Goal: Check status: Check status

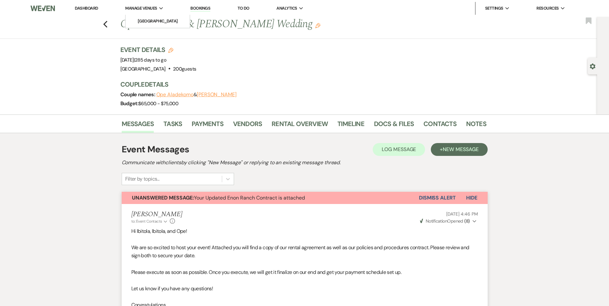
click at [143, 3] on li "Manage Venues Expand [GEOGRAPHIC_DATA]" at bounding box center [144, 8] width 45 height 13
click at [143, 16] on link "[GEOGRAPHIC_DATA]" at bounding box center [158, 21] width 64 height 13
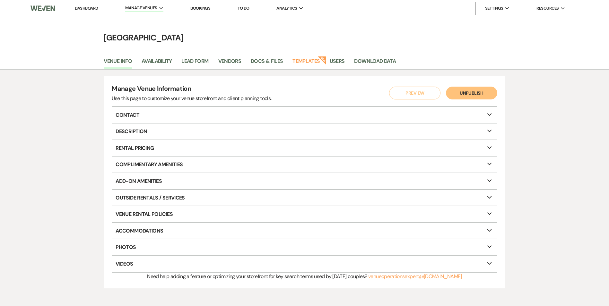
click at [90, 7] on link "Dashboard" at bounding box center [86, 7] width 23 height 5
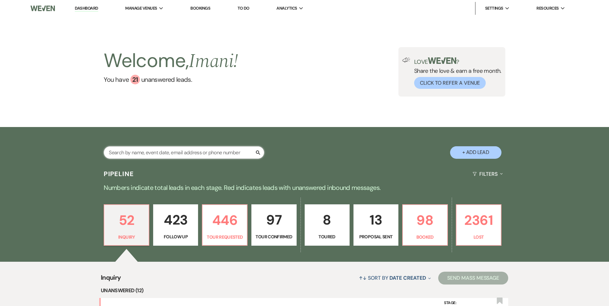
click at [152, 152] on input "text" at bounding box center [184, 152] width 161 height 13
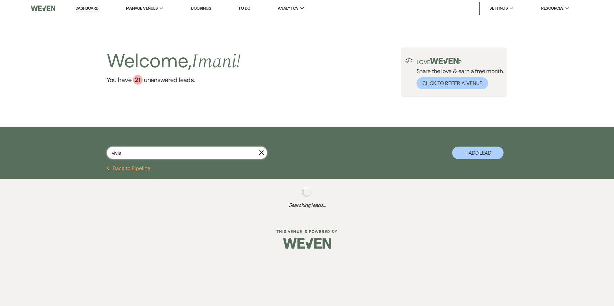
type input "[PERSON_NAME]"
select select "9"
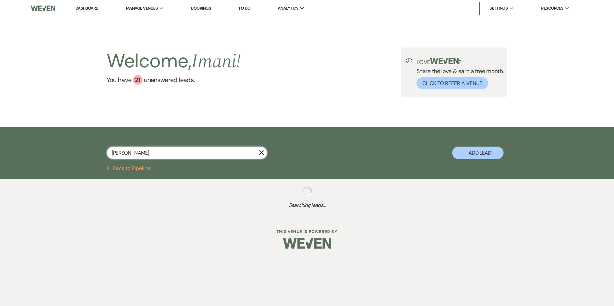
select select "9"
select select "6"
select select "9"
select select "5"
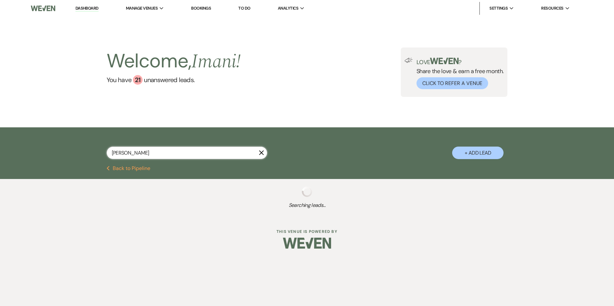
select select "8"
select select "10"
select select "8"
select select "10"
select select "8"
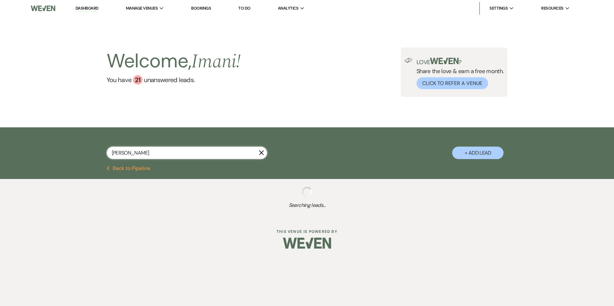
select select "3"
select select "6"
select select "9"
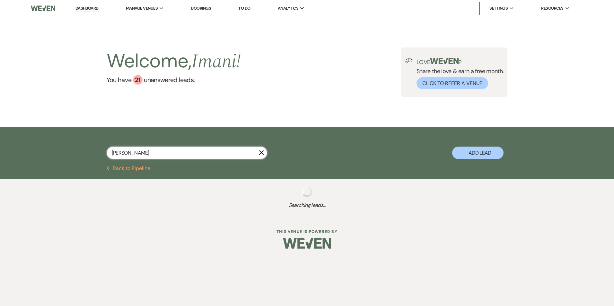
select select "9"
select select "5"
select select "9"
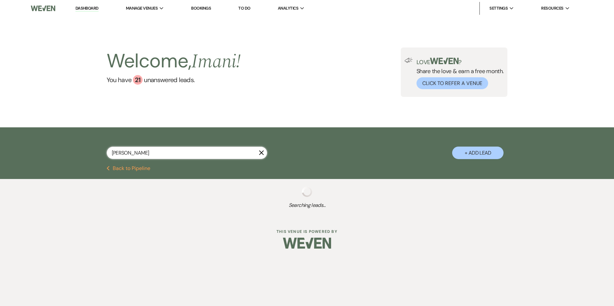
select select "9"
select select "5"
select select "9"
select select "2"
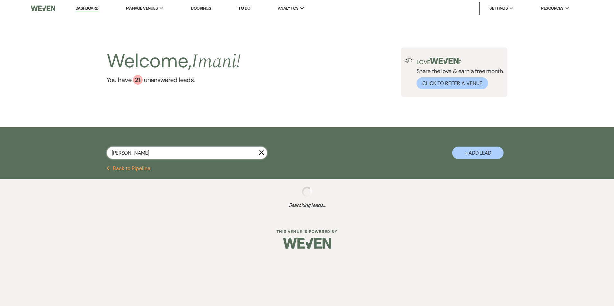
select select "2"
select select "8"
select select "4"
select select "2"
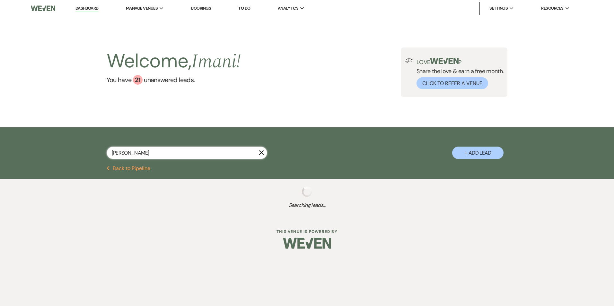
select select "8"
select select "5"
select select "8"
select select "5"
select select "8"
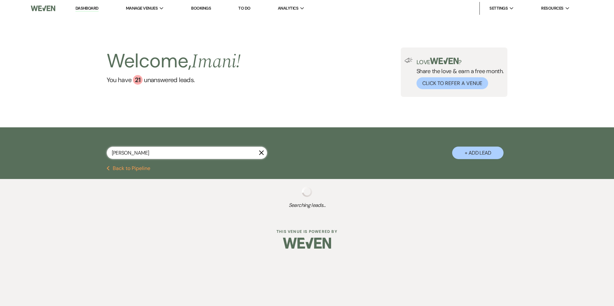
select select "11"
select select "9"
select select "8"
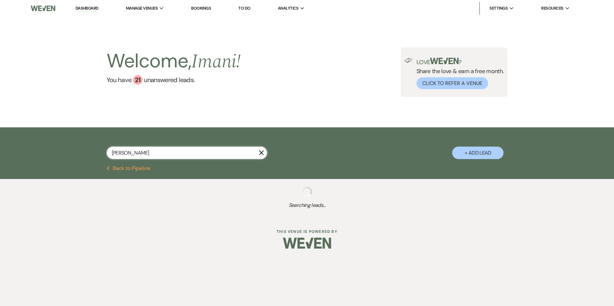
select select "5"
select select "2"
select select "8"
select select "5"
select select "2"
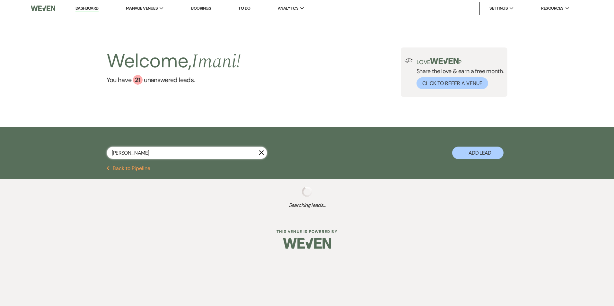
select select "8"
select select "5"
select select "2"
select select "8"
select select "5"
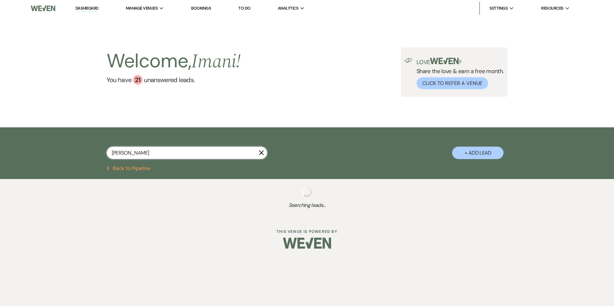
select select "2"
select select "8"
select select "10"
select select "2"
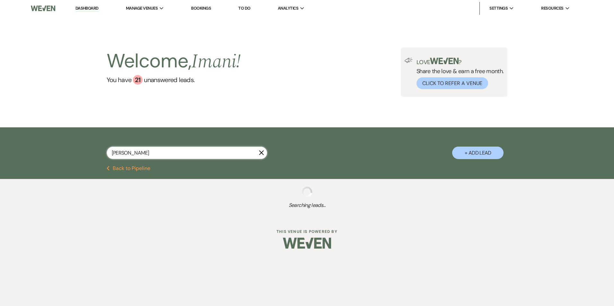
select select "2"
select select "8"
select select "4"
select select "2"
select select "8"
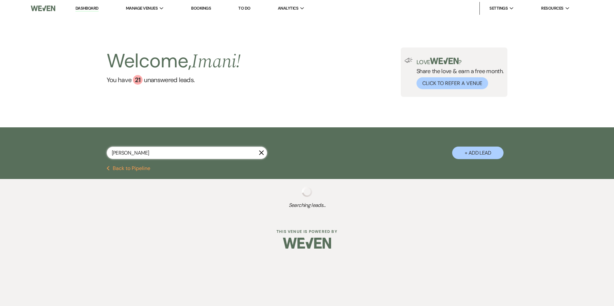
select select "5"
select select "2"
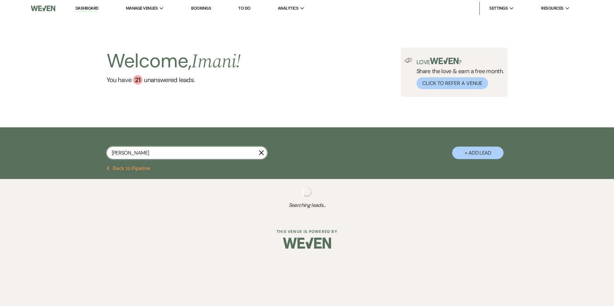
select select "2"
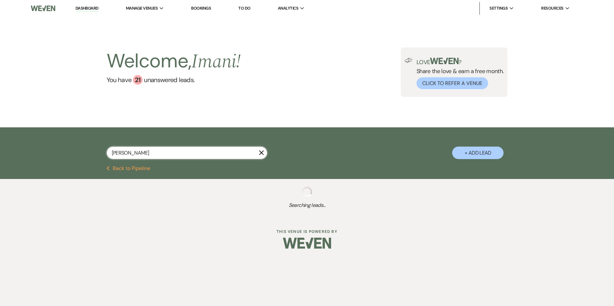
select select "2"
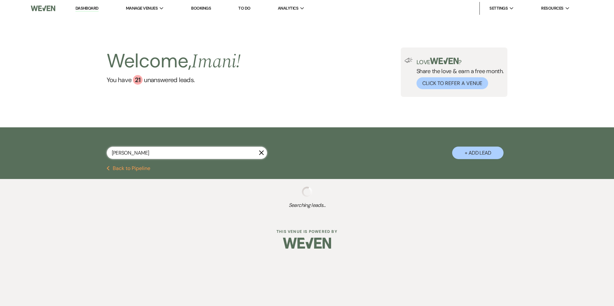
select select "8"
select select "11"
select select "2"
select select "8"
select select "5"
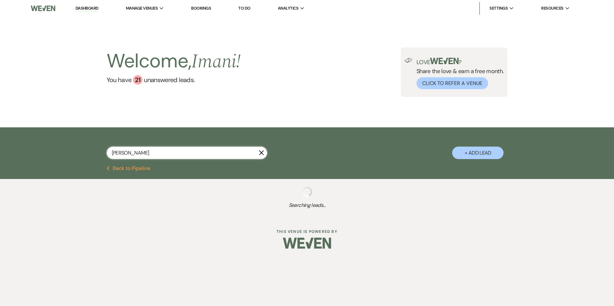
select select "2"
select select "8"
select select "5"
select select "8"
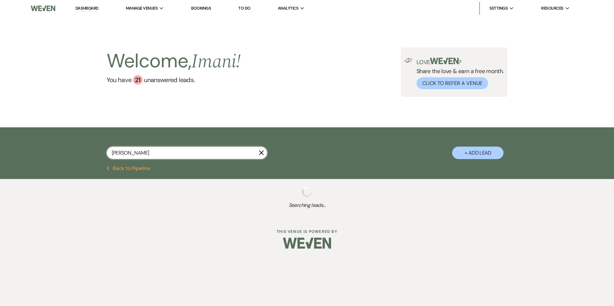
select select "5"
select select "8"
select select "5"
select select "8"
select select "4"
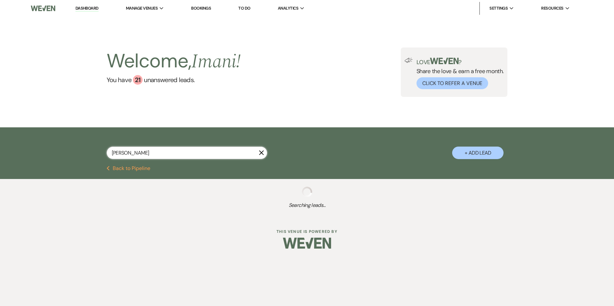
select select "8"
select select "5"
select select "8"
select select "5"
select select "8"
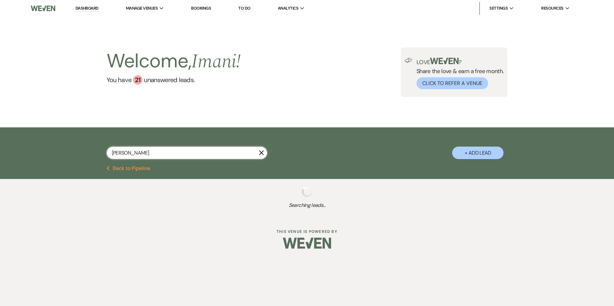
select select "5"
select select "8"
select select "5"
select select "8"
select select "4"
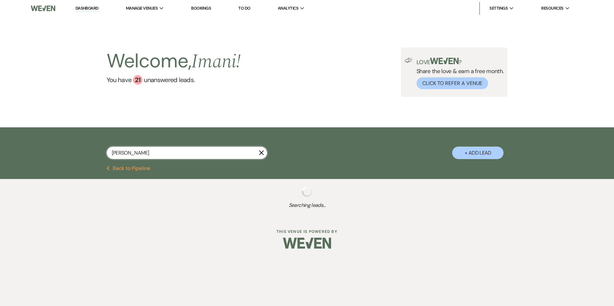
select select "8"
select select "5"
select select "8"
select select "5"
select select "8"
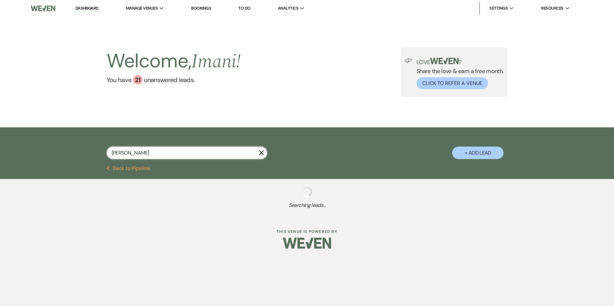
select select "5"
select select "8"
select select "5"
select select "8"
select select "5"
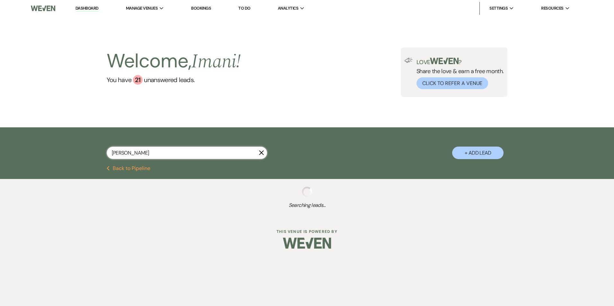
select select "8"
select select "5"
select select "8"
select select "5"
select select "8"
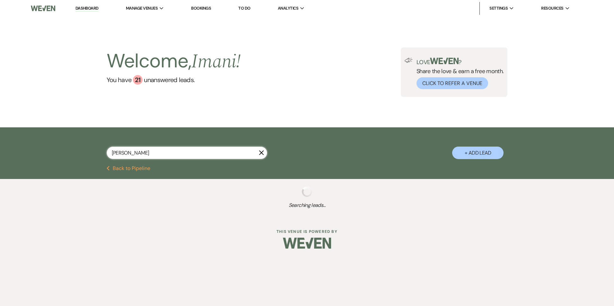
select select "5"
select select "8"
select select "3"
select select "4"
select select "8"
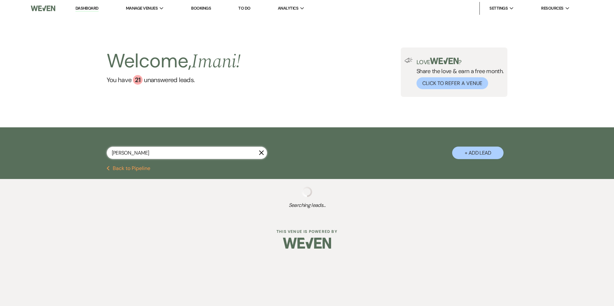
select select "10"
select select "8"
select select "5"
select select "8"
select select "5"
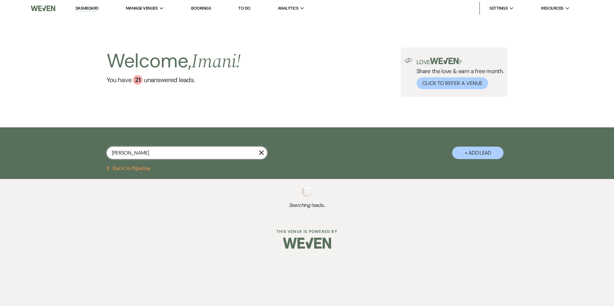
select select "8"
select select "5"
select select "8"
select select "5"
select select "8"
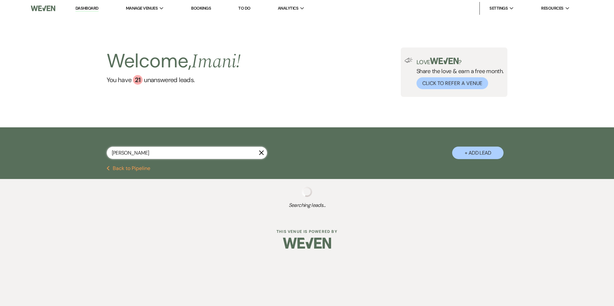
select select "4"
select select "8"
select select "5"
select select "8"
select select "5"
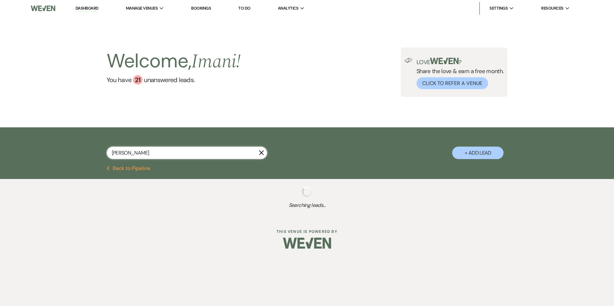
select select "8"
select select "5"
select select "4"
select select "8"
select select "7"
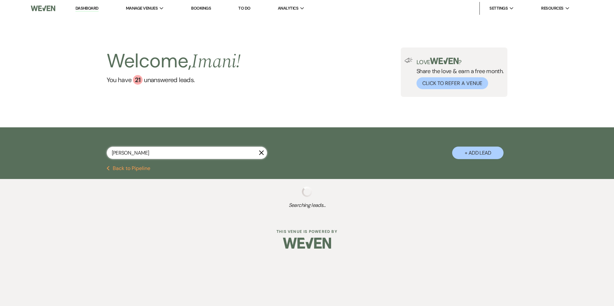
select select "8"
select select "5"
select select "8"
select select "5"
select select "4"
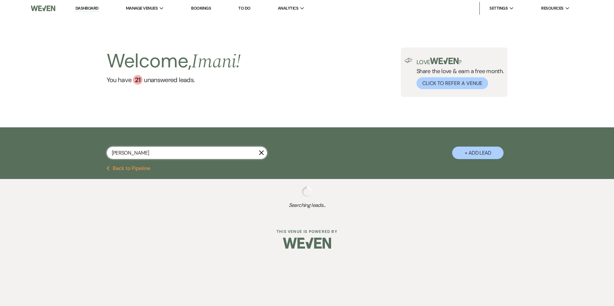
select select "8"
select select "10"
select select "4"
select select "8"
select select "5"
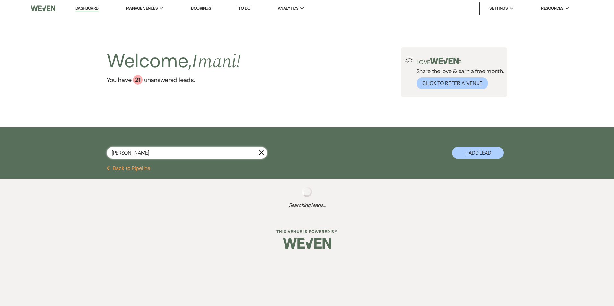
select select "8"
select select "9"
select select "8"
select select "5"
select select "4"
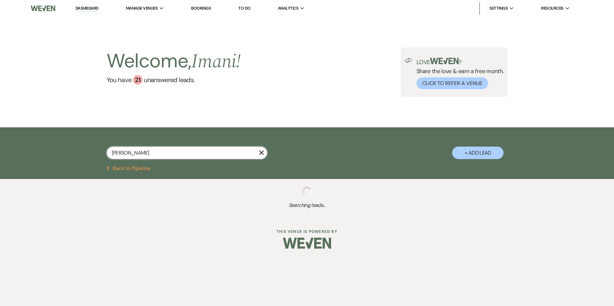
select select "4"
select select "8"
select select "5"
select select "6"
select select "8"
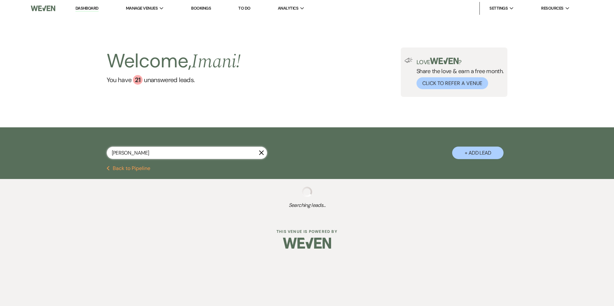
select select "5"
select select "8"
select select "5"
select select "8"
select select "5"
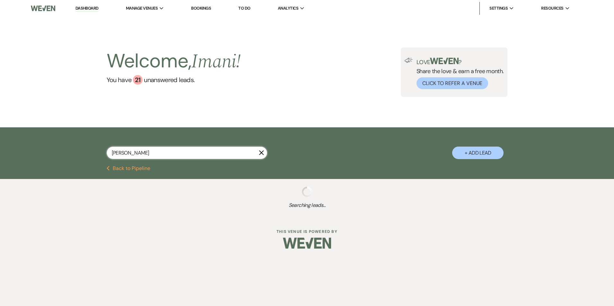
select select "8"
select select "1"
select select "8"
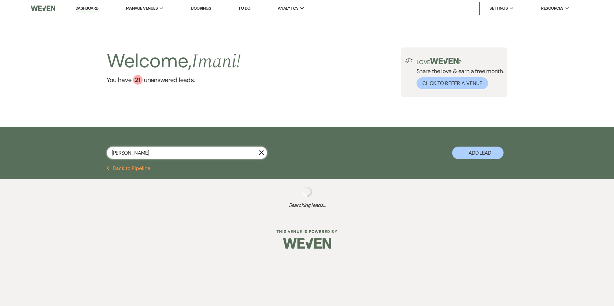
select select "5"
select select "8"
select select "5"
select select "8"
select select "5"
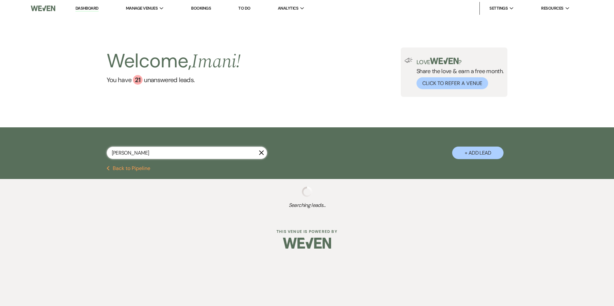
select select "8"
select select "5"
select select "8"
select select "5"
select select "8"
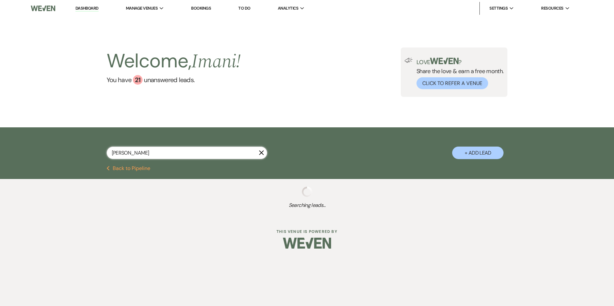
select select "5"
select select "8"
select select "11"
select select "8"
select select "5"
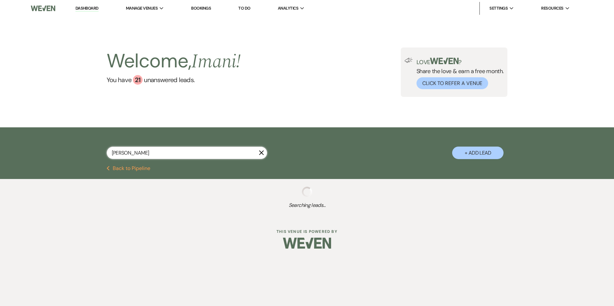
select select "8"
select select "5"
select select "8"
select select "5"
select select "8"
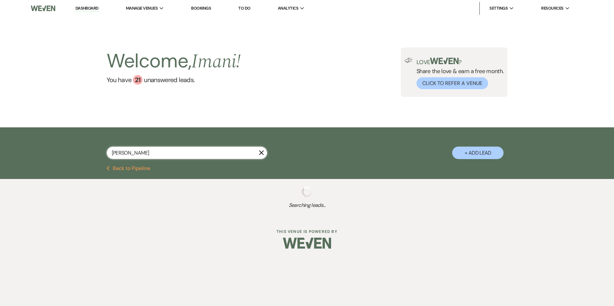
select select "5"
select select "8"
select select "6"
select select "8"
select select "5"
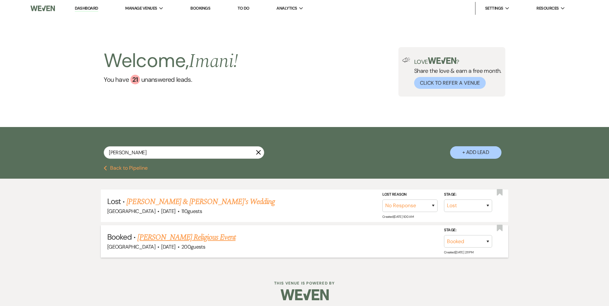
click at [163, 236] on link "[PERSON_NAME] Religious Event" at bounding box center [186, 238] width 98 height 12
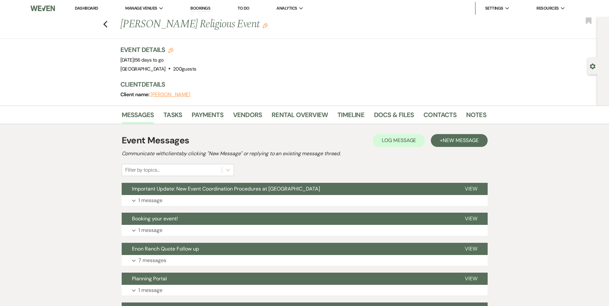
drag, startPoint x: 313, startPoint y: 91, endPoint x: 349, endPoint y: 89, distance: 36.3
click at [317, 90] on div "Client name: [PERSON_NAME]" at bounding box center [300, 94] width 360 height 9
click at [396, 120] on link "Docs & Files" at bounding box center [394, 117] width 40 height 14
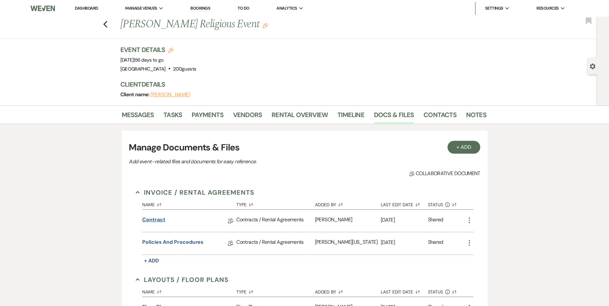
click at [150, 220] on link "Contract" at bounding box center [153, 221] width 23 height 10
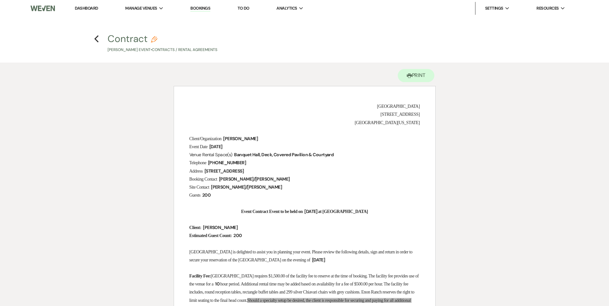
click at [244, 161] on p "Telephone ﻿ [PHONE_NUMBER] ﻿" at bounding box center [304, 163] width 230 height 8
drag, startPoint x: 236, startPoint y: 154, endPoint x: 251, endPoint y: 152, distance: 15.2
click at [251, 152] on span "Banquet Hall, Deck, Covered Pavilion & Courtyard" at bounding box center [283, 154] width 101 height 7
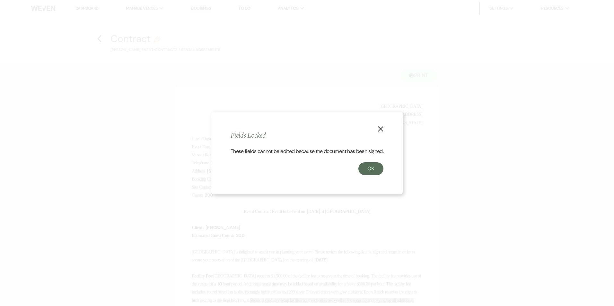
drag, startPoint x: 251, startPoint y: 152, endPoint x: 320, endPoint y: 137, distance: 70.0
click at [319, 139] on div "X Fields Locked These fields cannot be edited because the document has been sig…" at bounding box center [306, 153] width 191 height 83
drag, startPoint x: 320, startPoint y: 137, endPoint x: 377, endPoint y: 125, distance: 58.7
click at [377, 125] on button "X" at bounding box center [381, 128] width 10 height 11
